Goal: Information Seeking & Learning: Learn about a topic

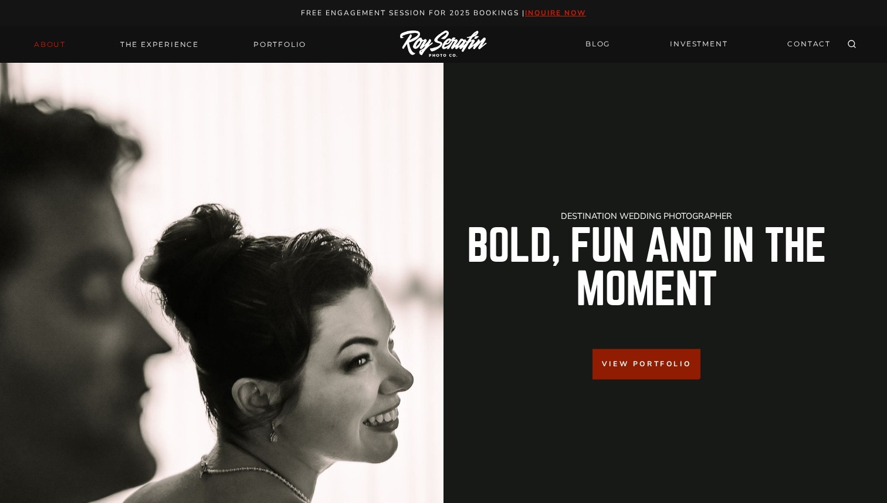
click at [53, 47] on link "About" at bounding box center [50, 44] width 46 height 16
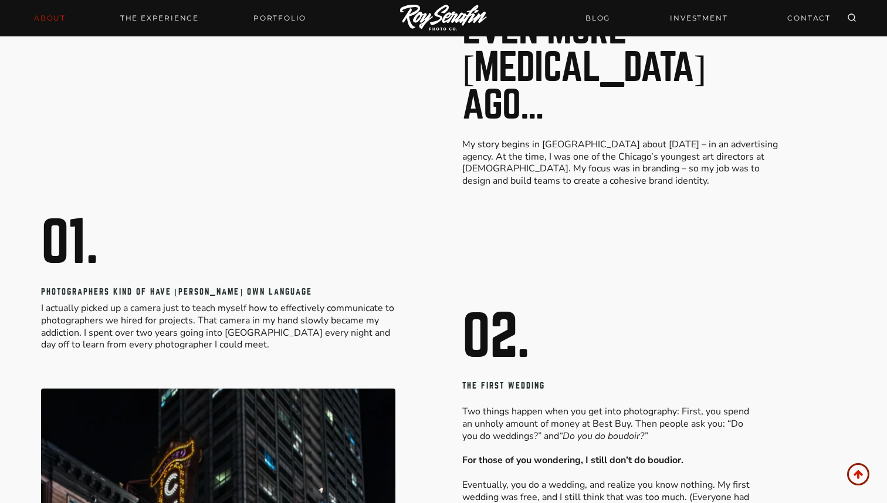
scroll to position [951, 0]
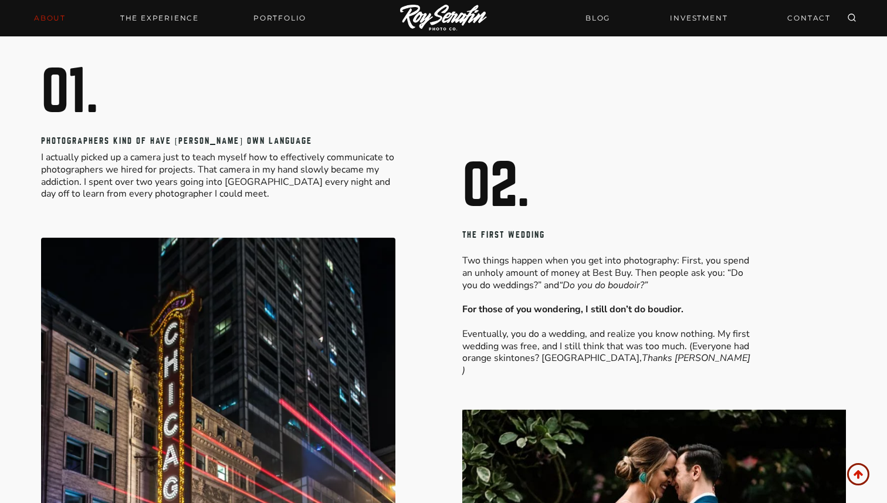
click at [444, 19] on img at bounding box center [443, 19] width 87 height 28
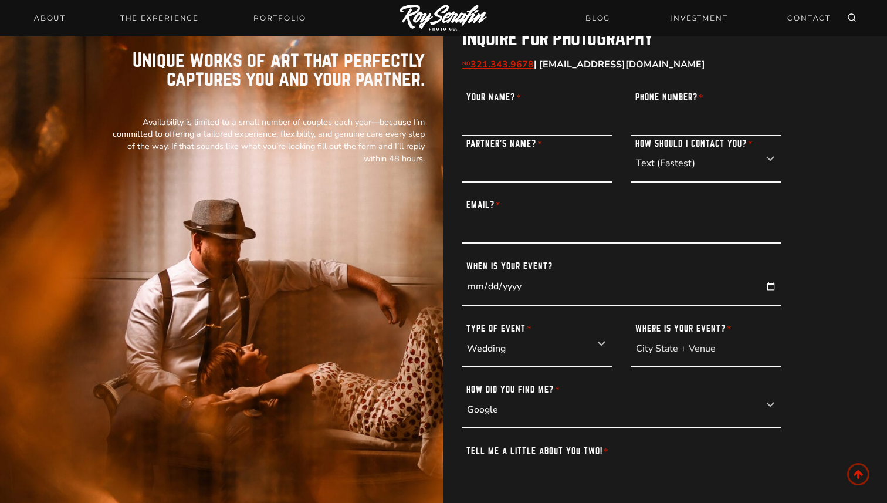
scroll to position [7824, 0]
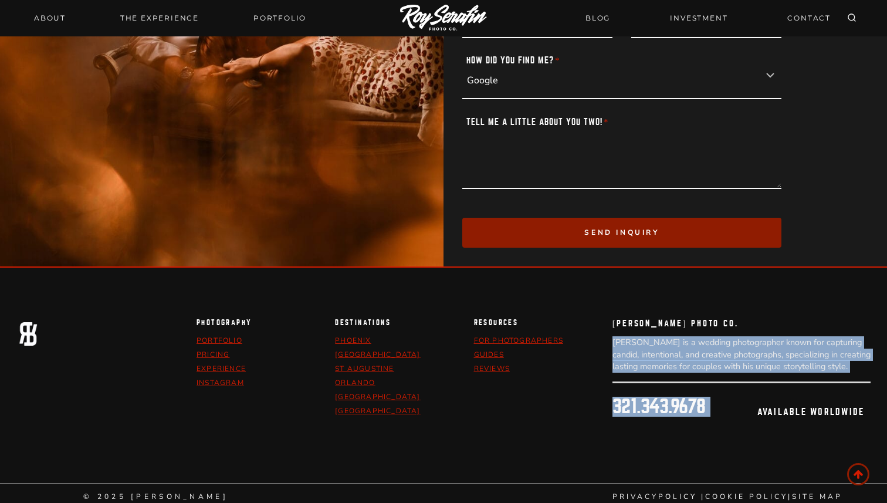
drag, startPoint x: 613, startPoint y: 335, endPoint x: 825, endPoint y: 366, distance: 213.9
click at [825, 366] on div "Roy Serafin Photo Co. Roy Serafin is a wedding photographer known for capturing…" at bounding box center [741, 379] width 258 height 121
click at [835, 362] on p "[PERSON_NAME] is a wedding photographer known for capturing candid, intentional…" at bounding box center [741, 354] width 258 height 36
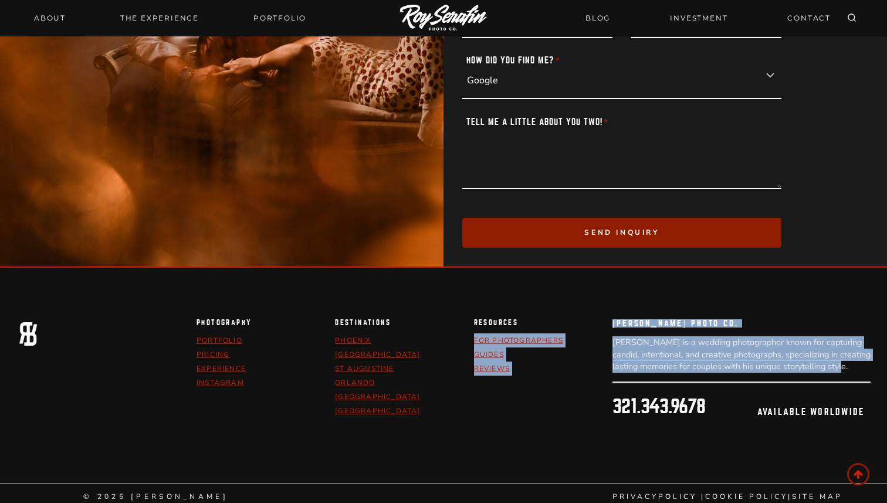
drag, startPoint x: 835, startPoint y: 362, endPoint x: 604, endPoint y: 335, distance: 232.6
click at [604, 335] on div "photography portfolio pricing Experience Instagram Destinations Phoenix Jackson…" at bounding box center [533, 379] width 674 height 121
click at [740, 345] on p "[PERSON_NAME] is a wedding photographer known for capturing candid, intentional…" at bounding box center [741, 354] width 258 height 36
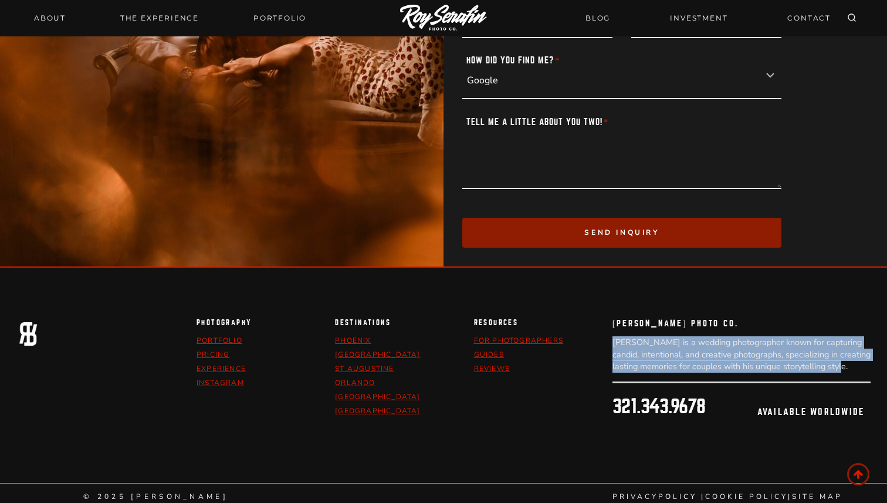
drag, startPoint x: 825, startPoint y: 358, endPoint x: 608, endPoint y: 333, distance: 218.5
click at [608, 333] on div "photography portfolio pricing Experience Instagram Destinations Phoenix Jackson…" at bounding box center [533, 379] width 674 height 121
copy p "[PERSON_NAME] is a wedding photographer known for capturing candid, intentional…"
